Goal: Transaction & Acquisition: Purchase product/service

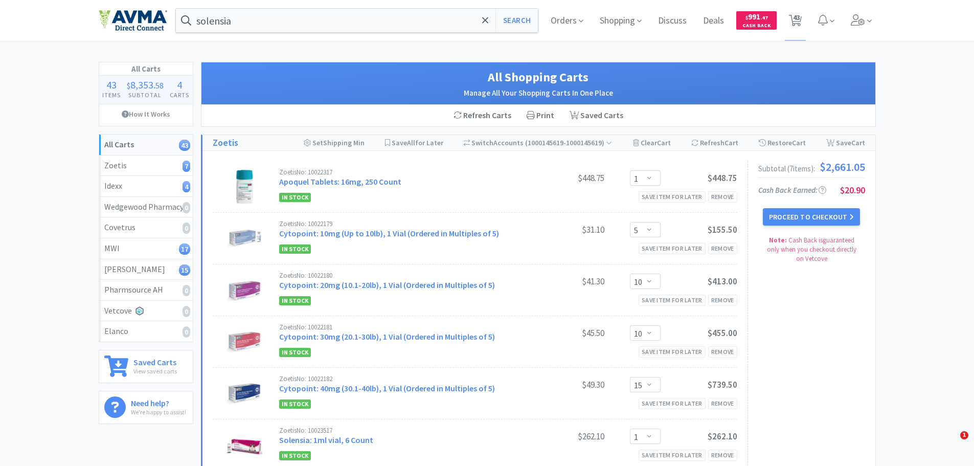
select select "1"
select select "5"
select select "10"
select select "15"
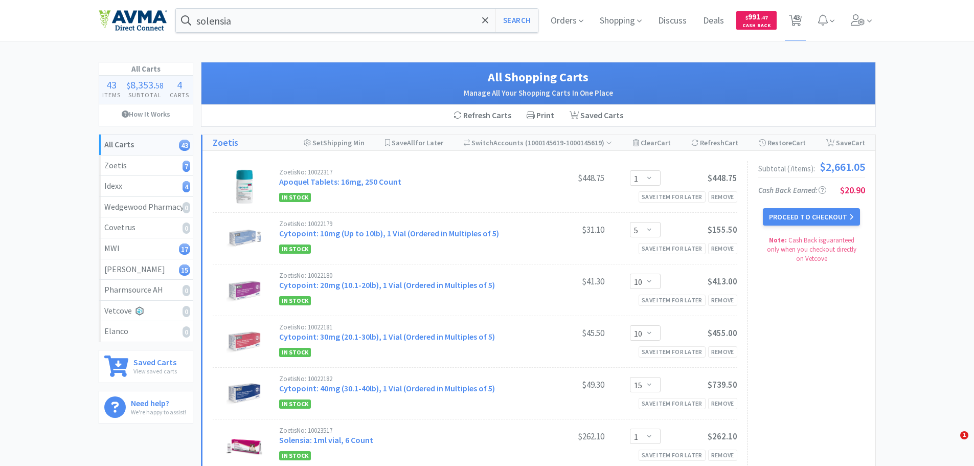
select select "1"
select select "2"
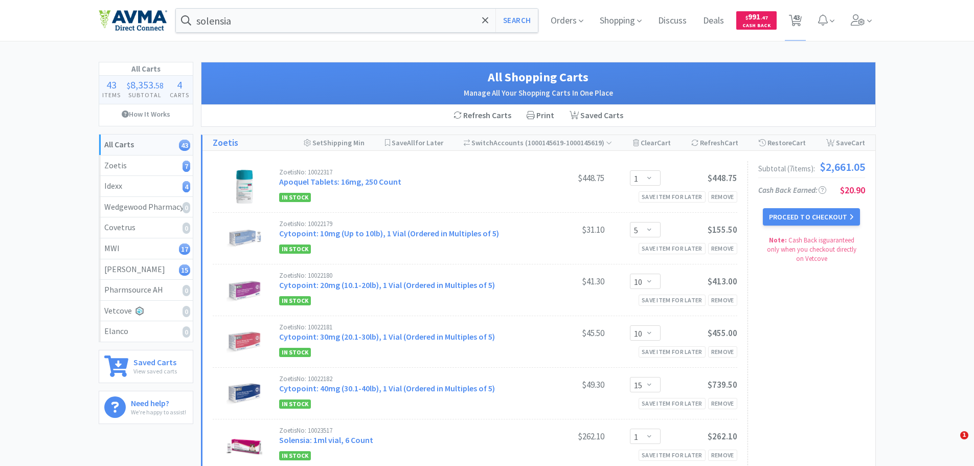
select select "1"
select select "2"
select select "4"
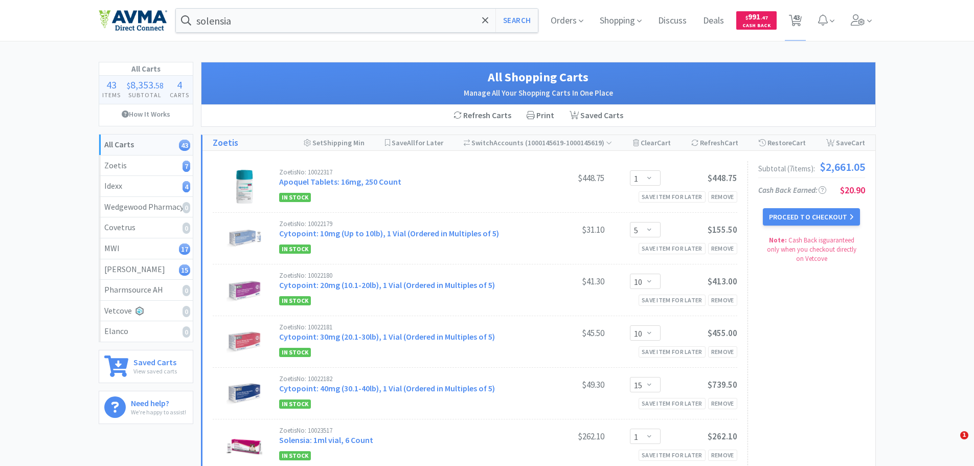
select select "1"
select select "5"
select select "7"
select select "1"
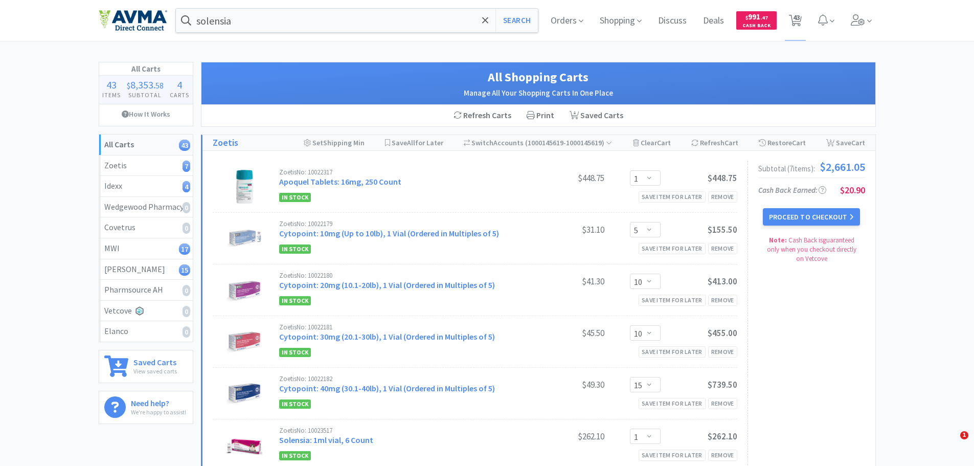
select select "1"
select select "2"
select select "1"
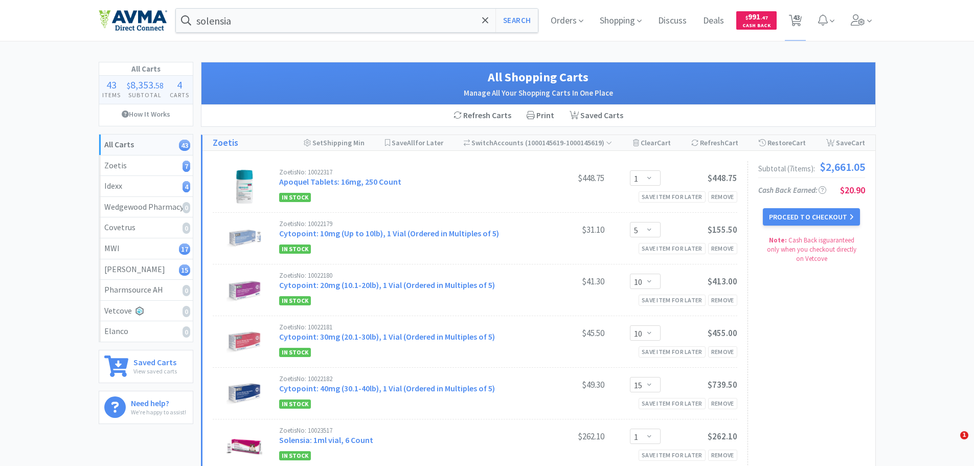
select select "5"
select select "1"
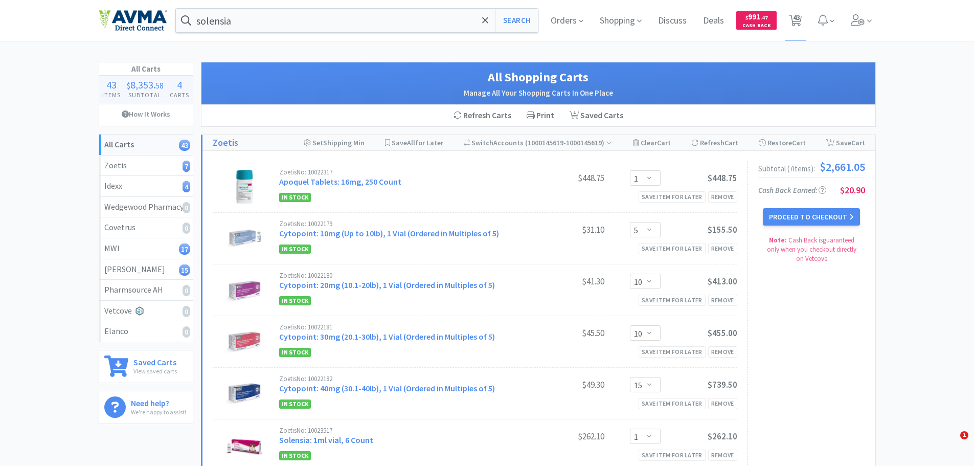
select select "1"
select select "3"
select select "1"
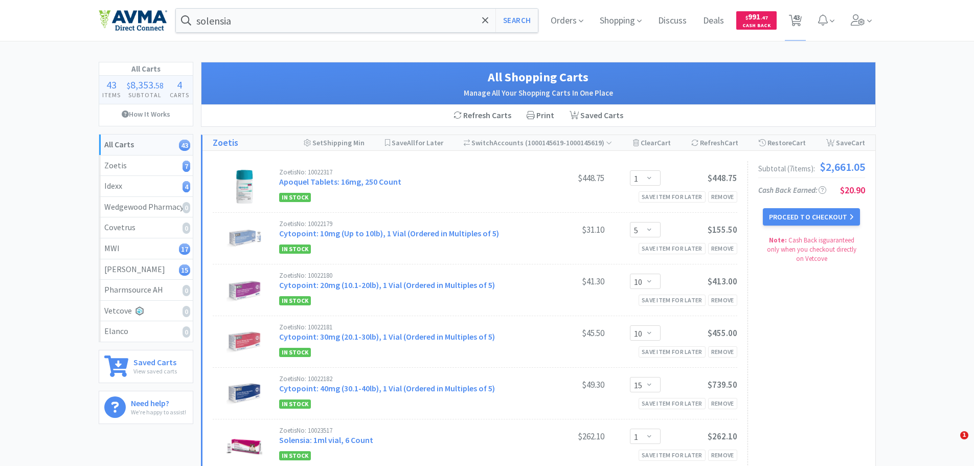
select select "1"
select select "2"
select select "1"
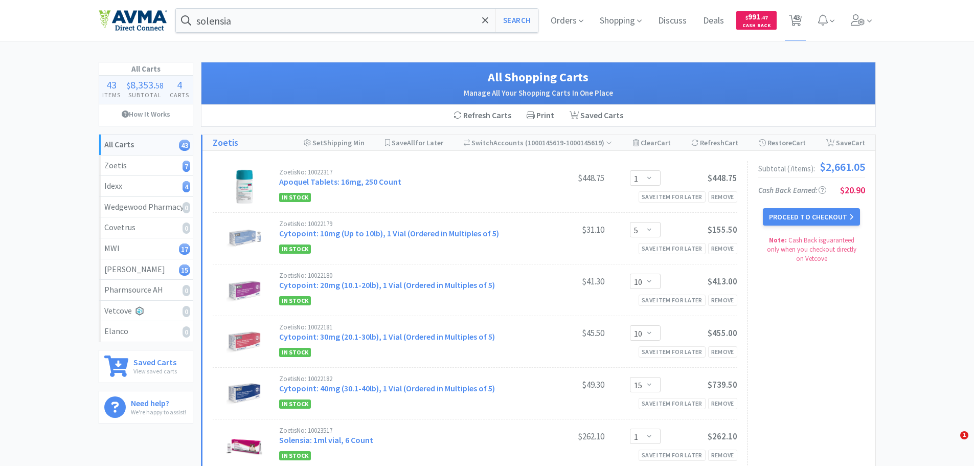
select select "2"
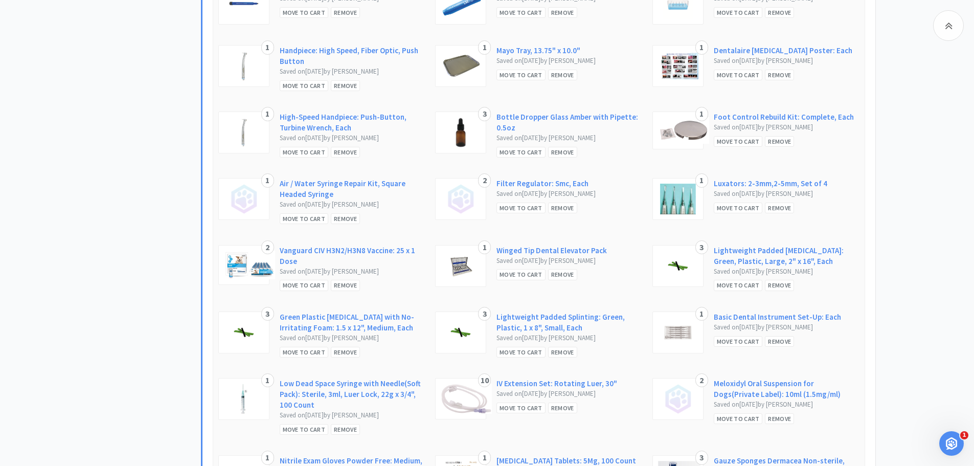
scroll to position [1943, 0]
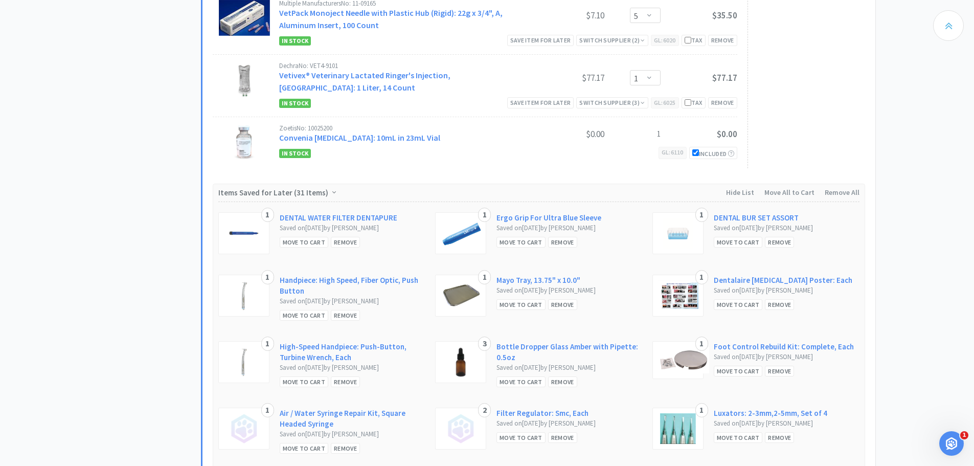
click at [946, 25] on icon at bounding box center [949, 25] width 8 height 12
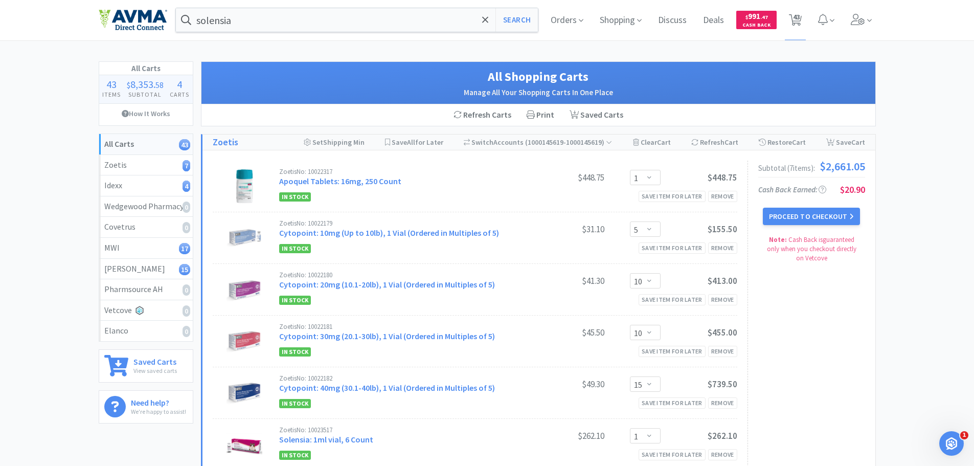
scroll to position [0, 0]
click at [811, 212] on button "Proceed to Checkout" at bounding box center [811, 216] width 97 height 17
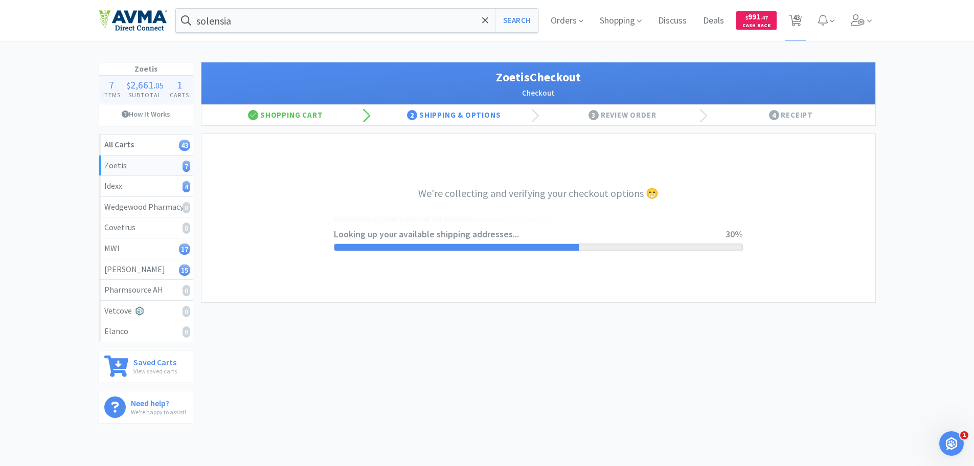
select select "invoice"
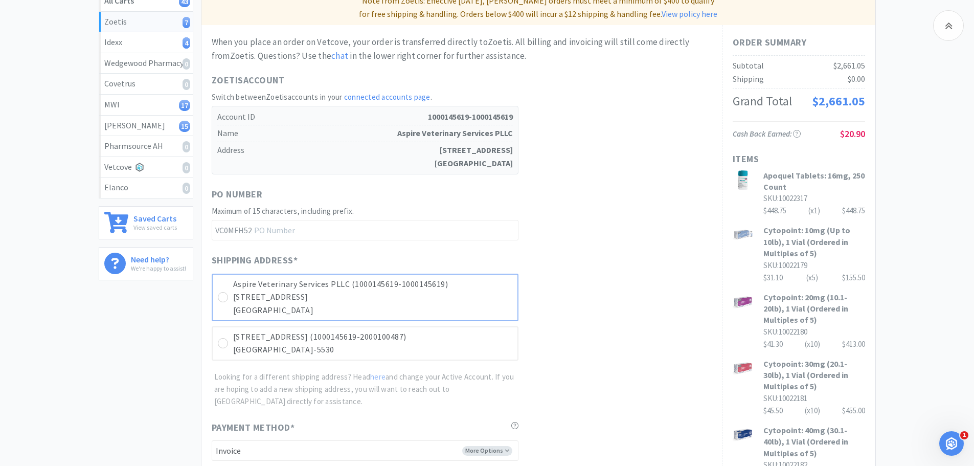
scroll to position [205, 0]
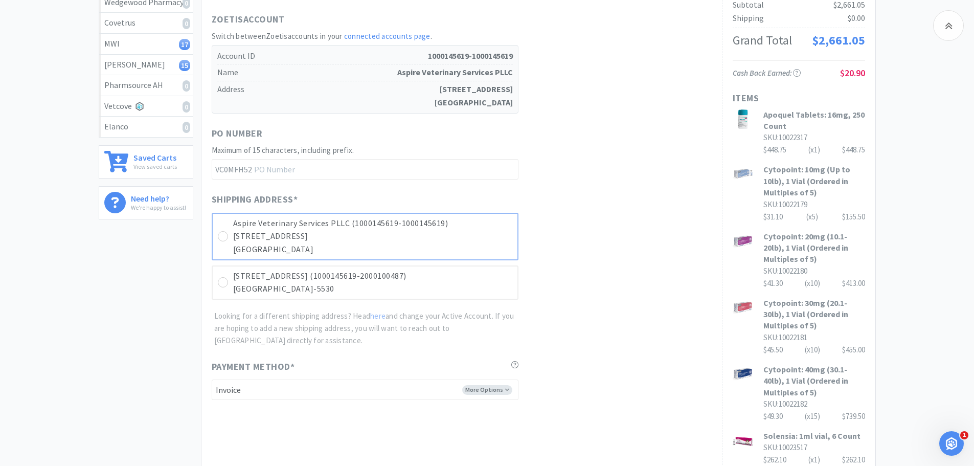
click at [312, 230] on p "[STREET_ADDRESS]" at bounding box center [372, 236] width 279 height 13
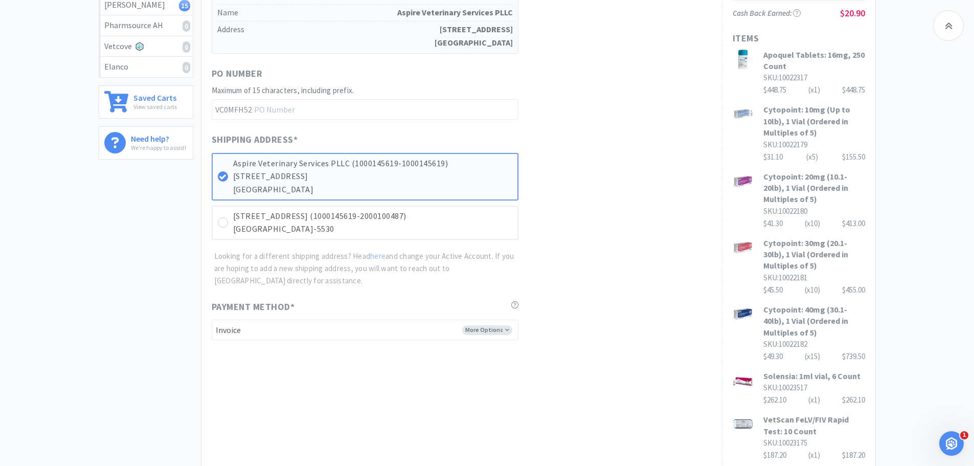
scroll to position [417, 0]
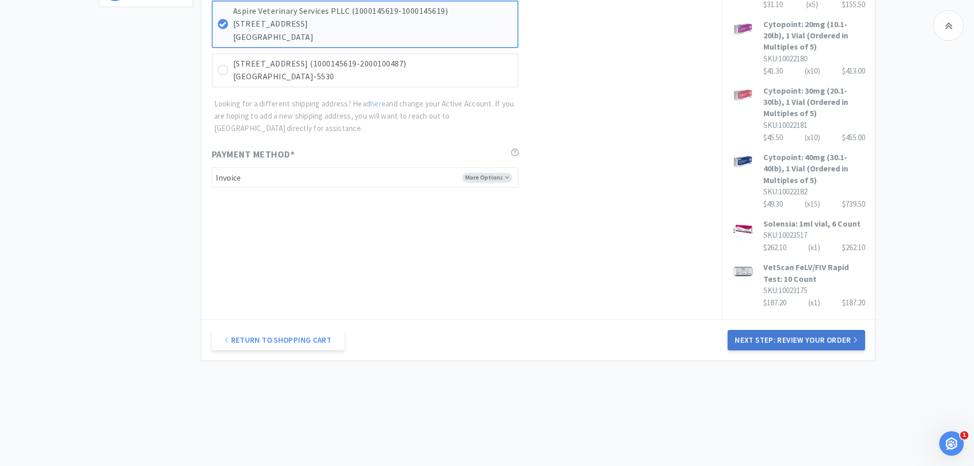
click at [760, 340] on button "Next Step: Review Your Order" at bounding box center [796, 340] width 137 height 20
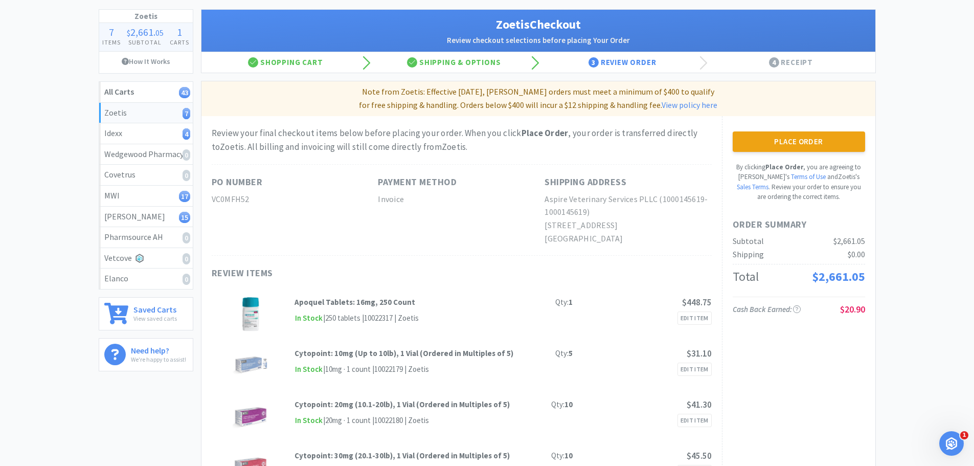
scroll to position [0, 0]
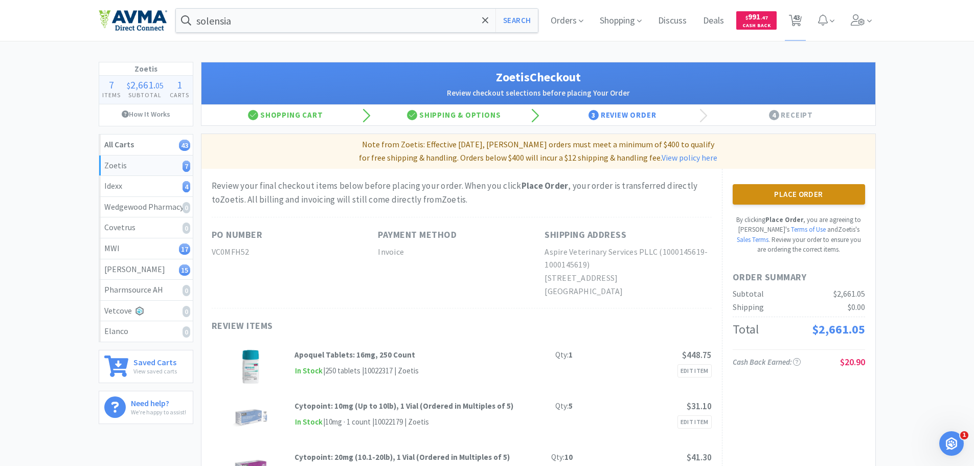
click at [780, 197] on button "Place Order" at bounding box center [799, 194] width 132 height 20
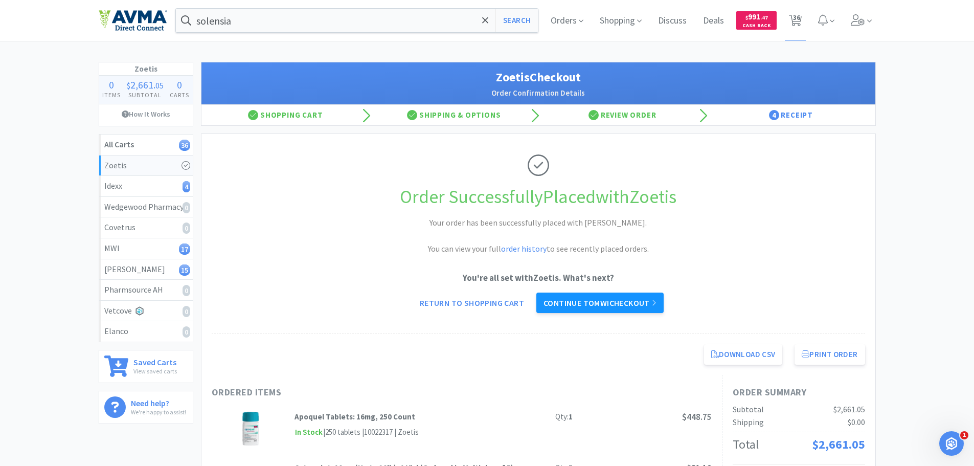
click at [590, 302] on link "Continue to MWI checkout" at bounding box center [599, 302] width 127 height 20
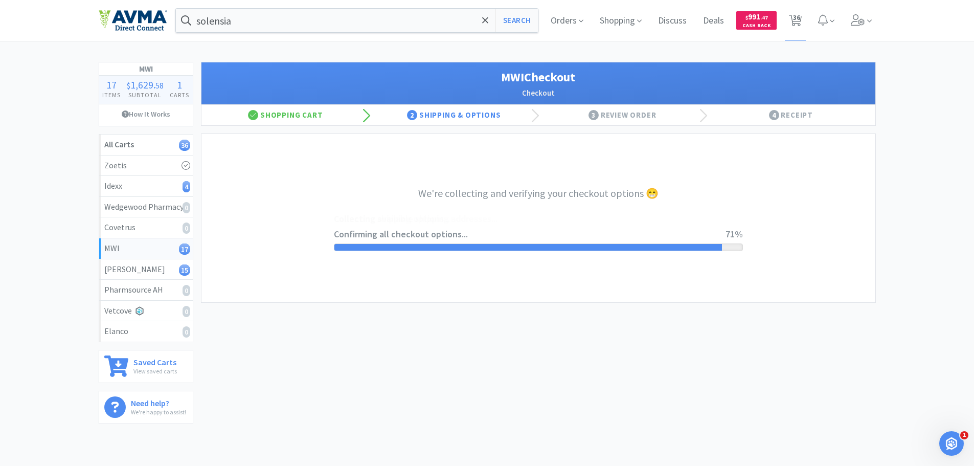
select select "STD_"
select select "GP1"
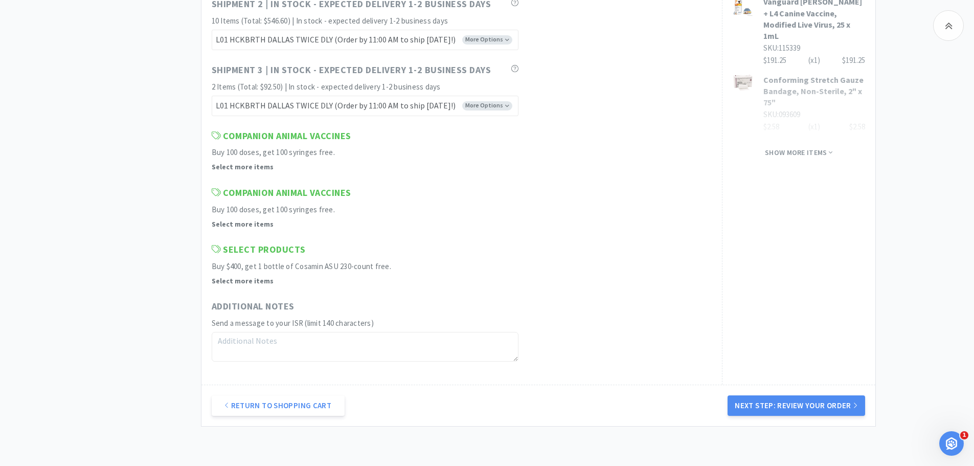
scroll to position [860, 0]
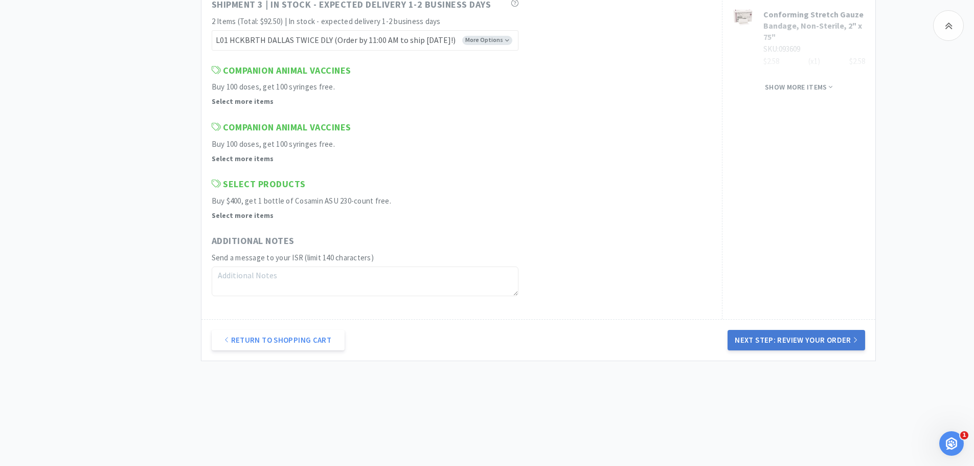
click at [806, 341] on button "Next Step: Review Your Order" at bounding box center [796, 340] width 137 height 20
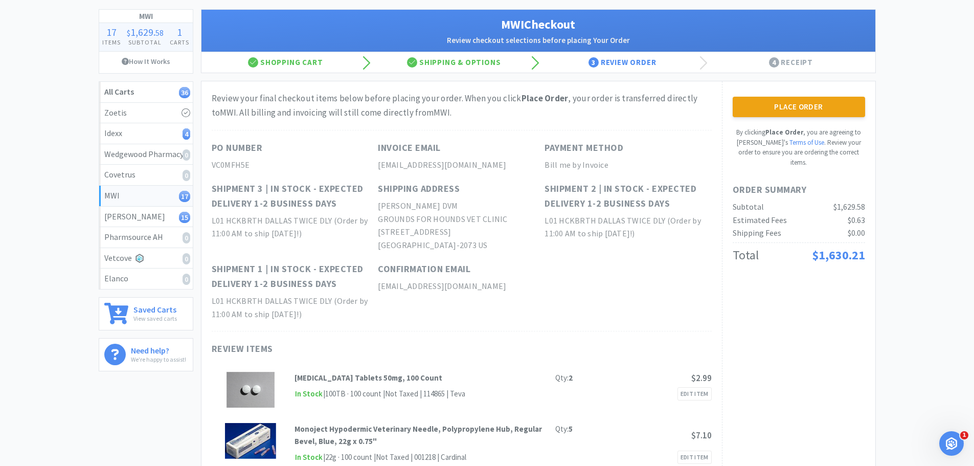
scroll to position [0, 0]
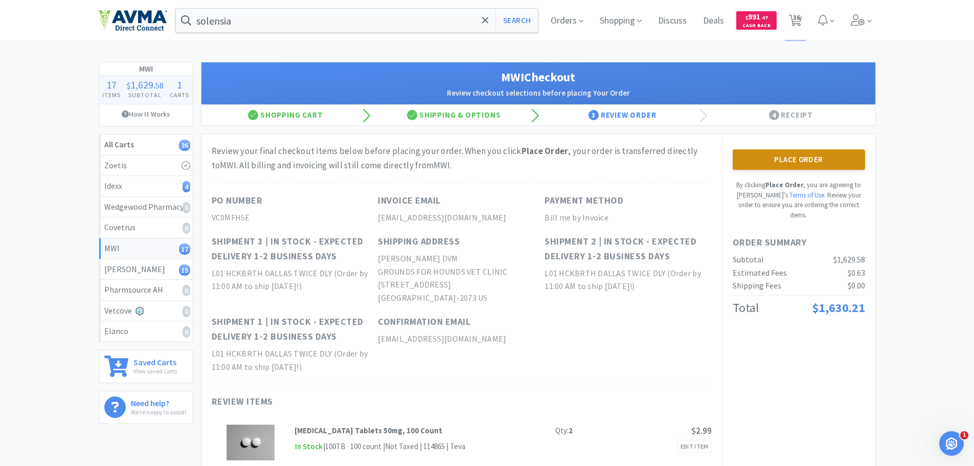
click at [752, 165] on button "Place Order" at bounding box center [799, 159] width 132 height 20
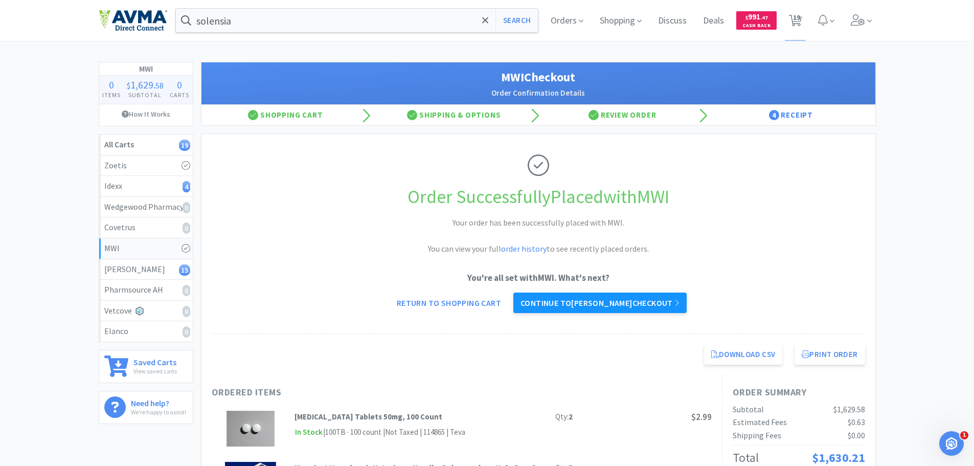
click at [565, 304] on link "Continue to [PERSON_NAME] checkout" at bounding box center [599, 302] width 173 height 20
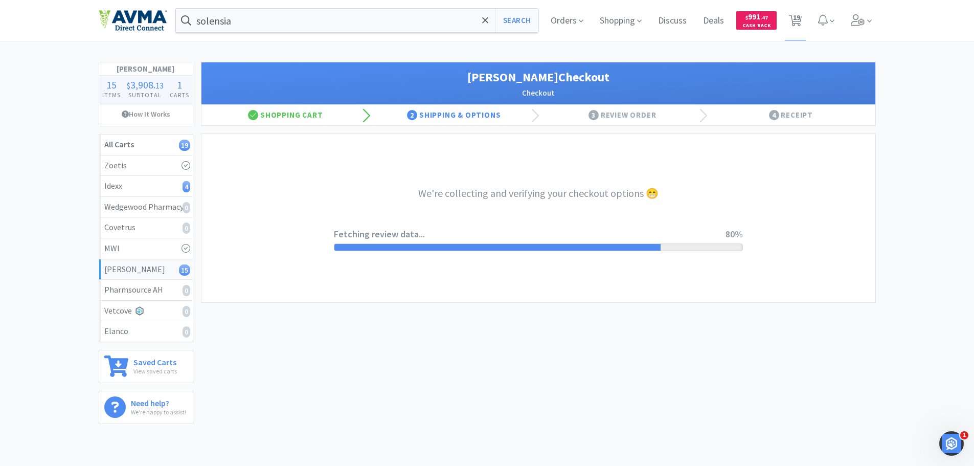
select select "1"
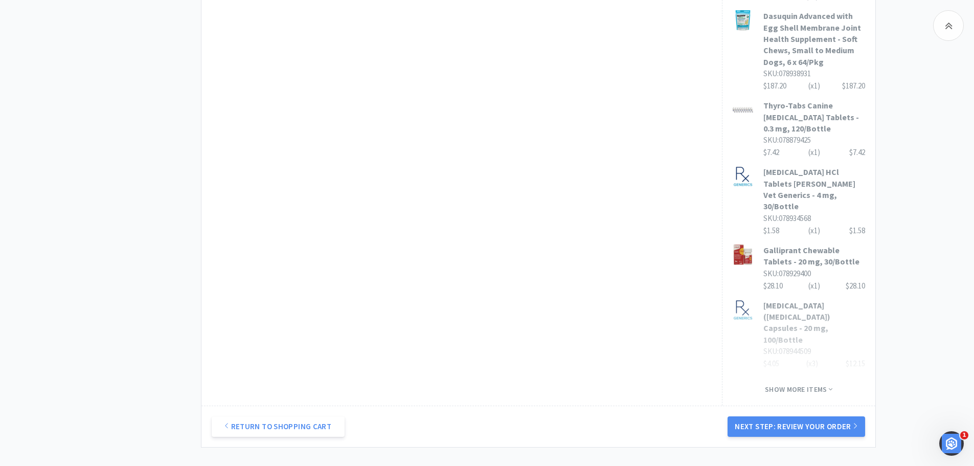
scroll to position [775, 0]
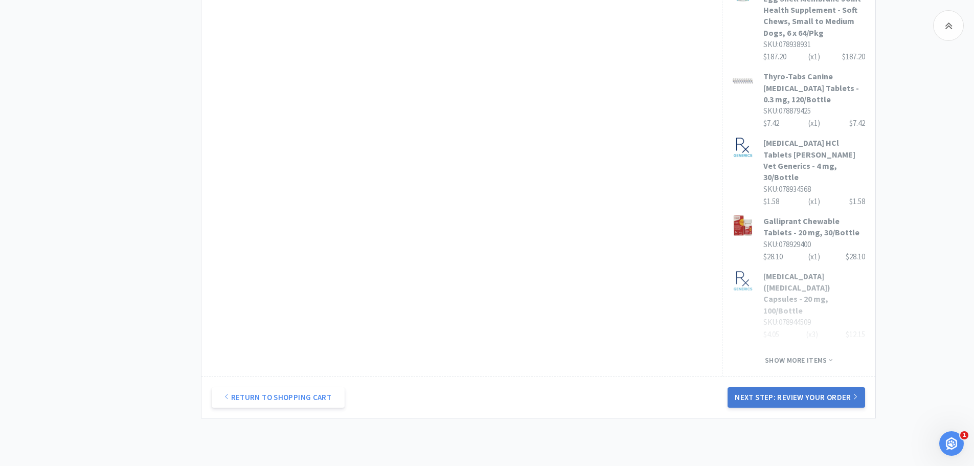
click at [814, 387] on button "Next Step: Review Your Order" at bounding box center [796, 397] width 137 height 20
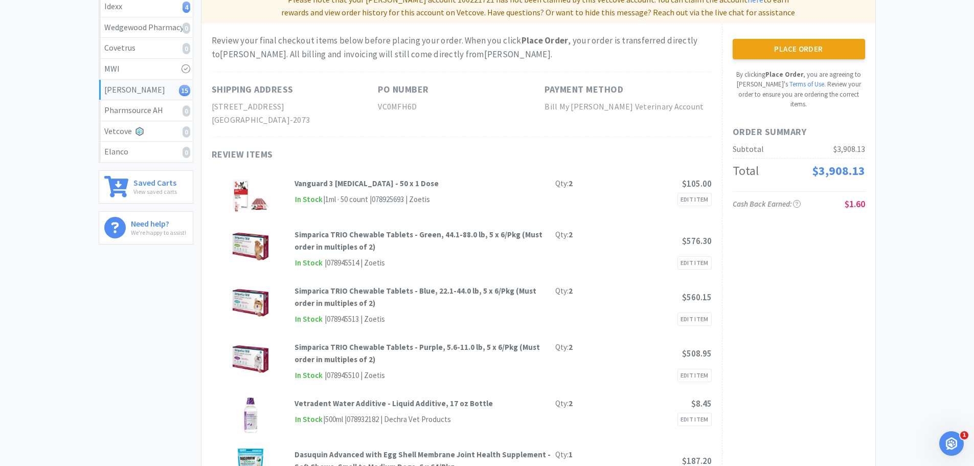
scroll to position [0, 0]
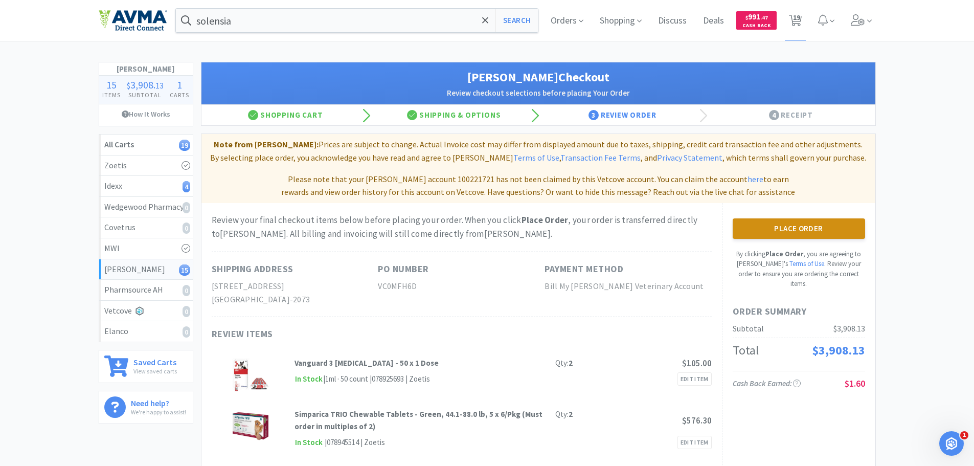
click at [815, 235] on button "Place Order" at bounding box center [799, 228] width 132 height 20
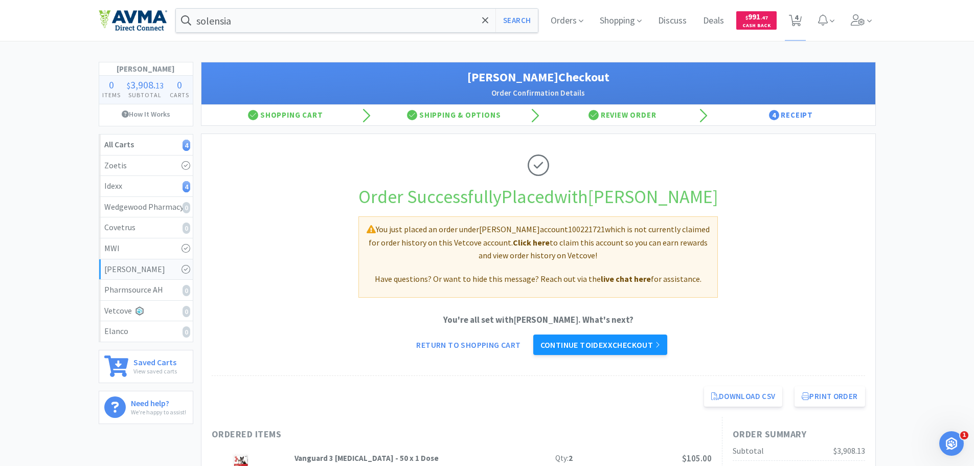
click at [629, 353] on link "Continue to Idexx checkout" at bounding box center [600, 344] width 134 height 20
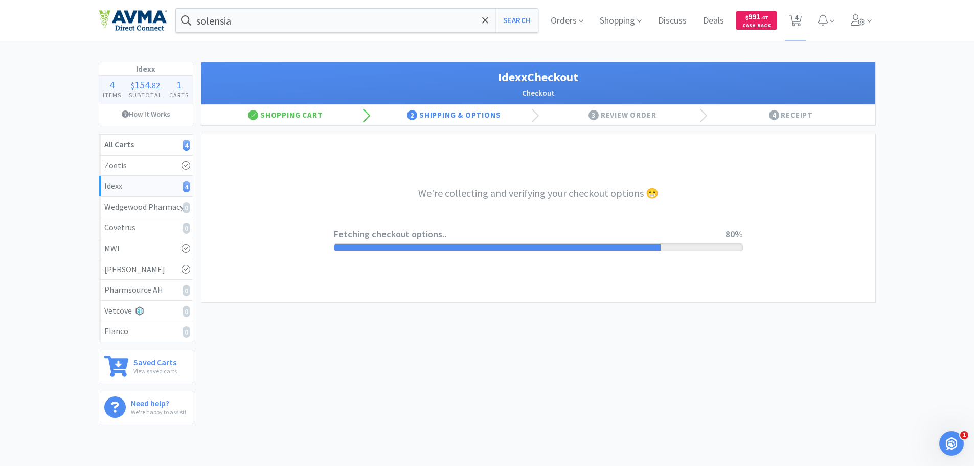
select select "904"
select select "003"
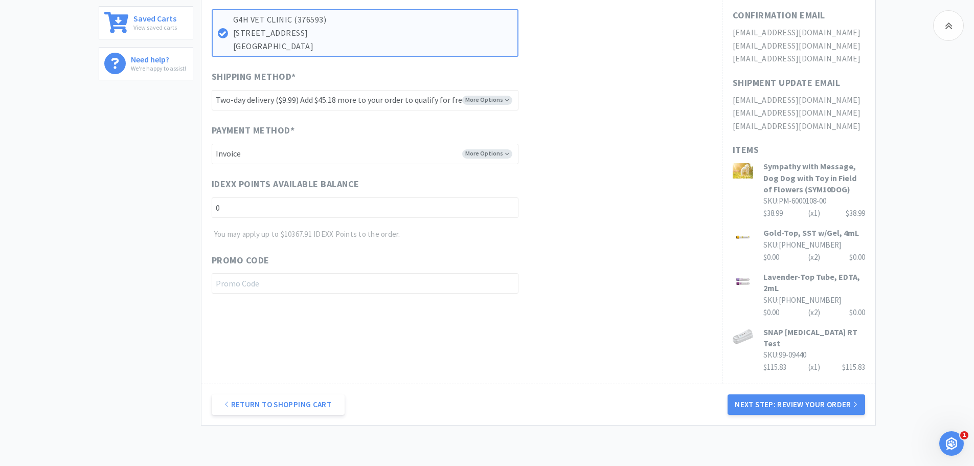
scroll to position [397, 0]
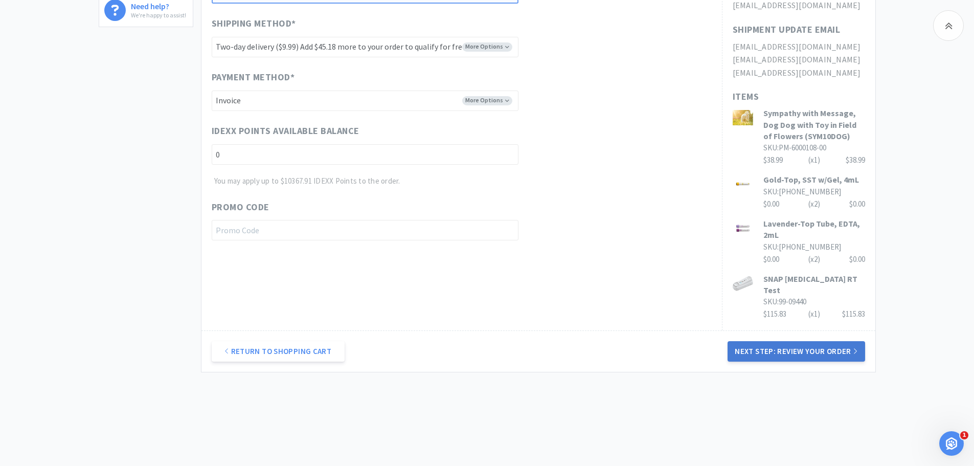
click at [789, 346] on button "Next Step: Review Your Order" at bounding box center [796, 351] width 137 height 20
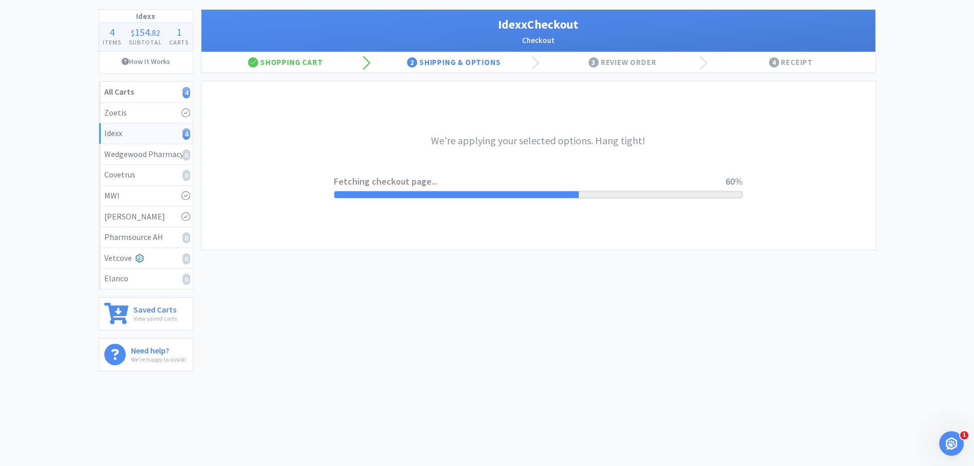
scroll to position [0, 0]
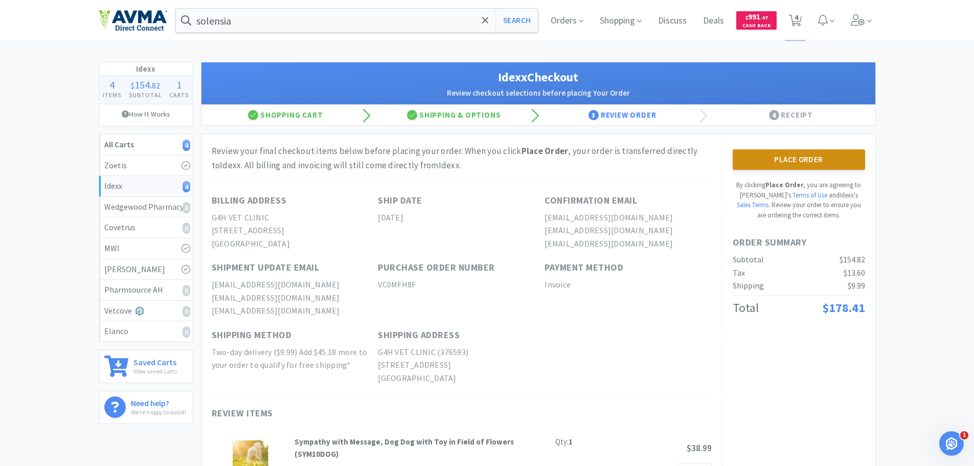
click at [776, 160] on button "Place Order" at bounding box center [799, 159] width 132 height 20
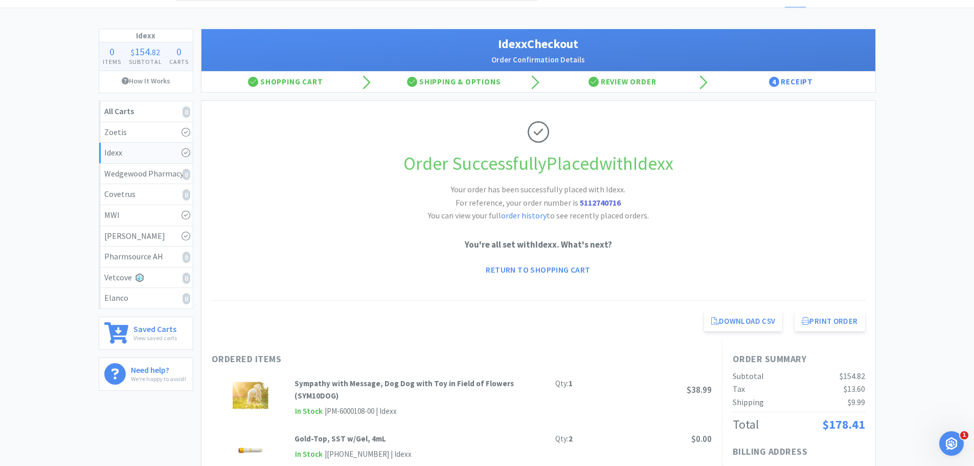
scroll to position [51, 0]
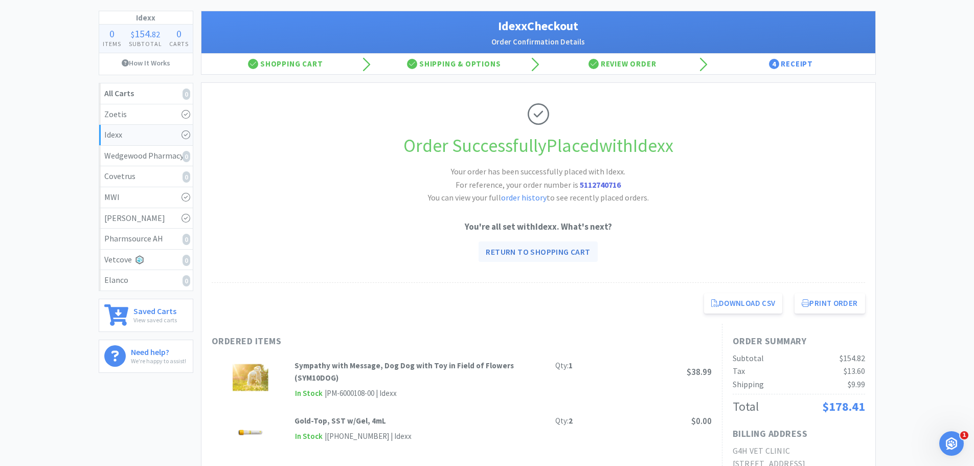
click at [561, 253] on link "Return to Shopping Cart" at bounding box center [538, 251] width 119 height 20
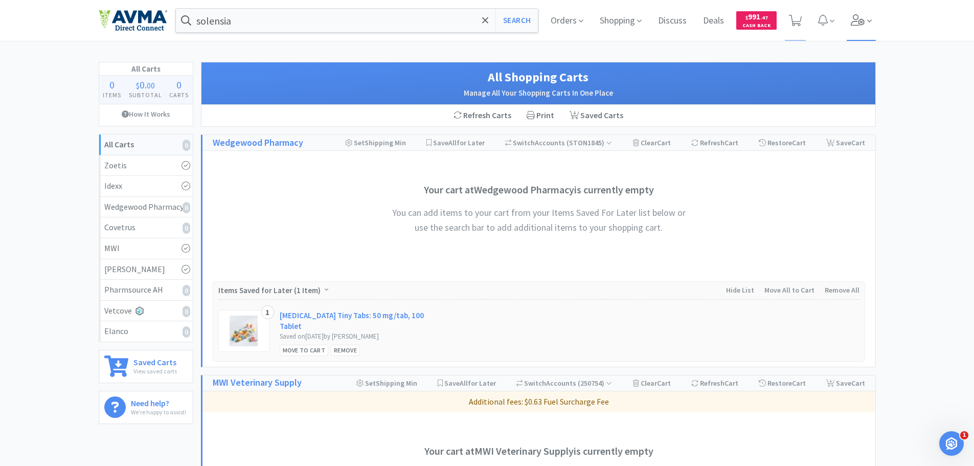
click at [872, 22] on span at bounding box center [861, 20] width 29 height 41
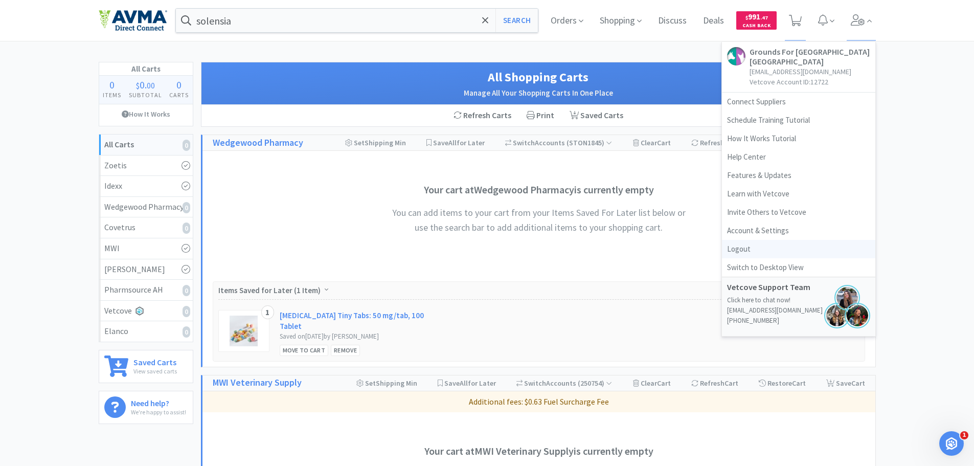
click at [747, 245] on link "Logout" at bounding box center [798, 249] width 153 height 18
